Goal: Find specific fact

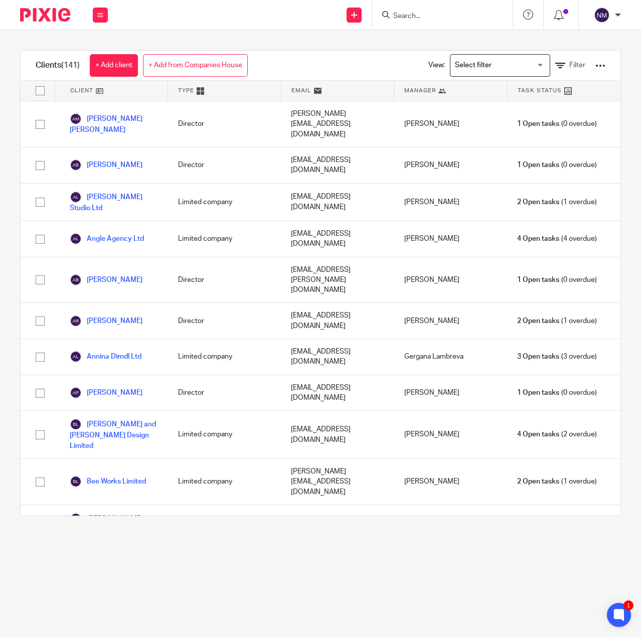
click at [413, 18] on input "Search" at bounding box center [438, 16] width 90 height 9
type input "[DATE]"
click button "submit" at bounding box center [0, 0] width 0 height 0
click at [467, 33] on link at bounding box center [453, 39] width 124 height 15
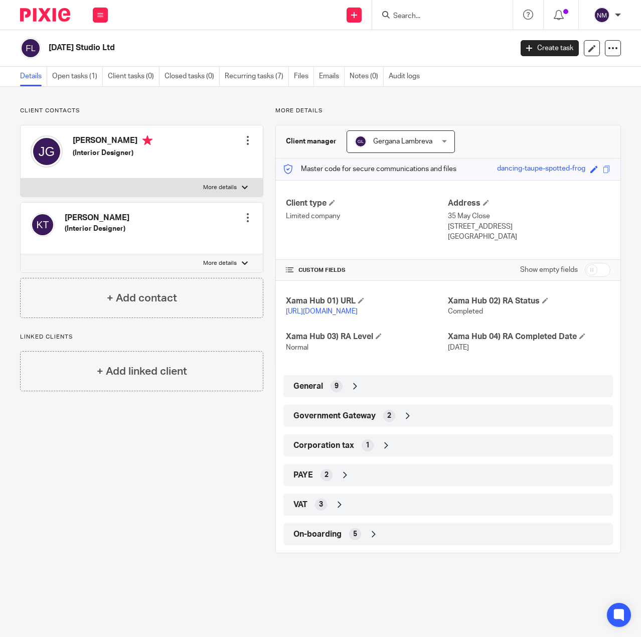
click at [321, 481] on div "2" at bounding box center [327, 475] width 12 height 12
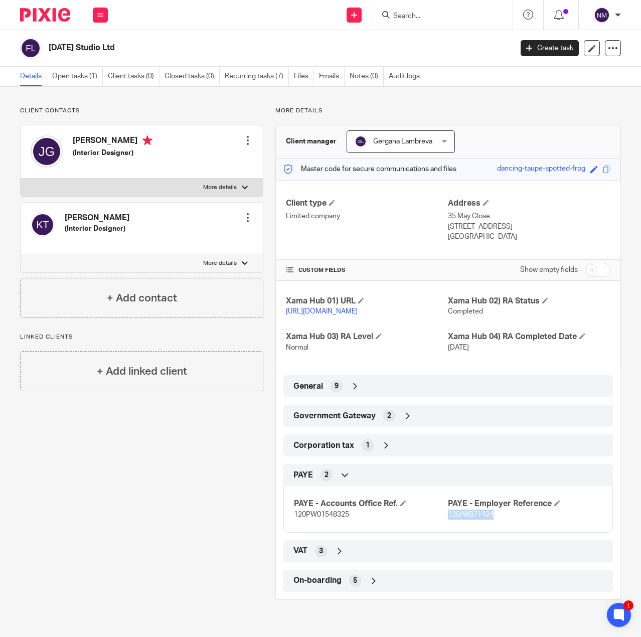
drag, startPoint x: 499, startPoint y: 523, endPoint x: 444, endPoint y: 526, distance: 55.3
click at [448, 520] on p "120/WB71424" at bounding box center [525, 515] width 155 height 10
copy span "120/WB71424"
